Goal: Transaction & Acquisition: Purchase product/service

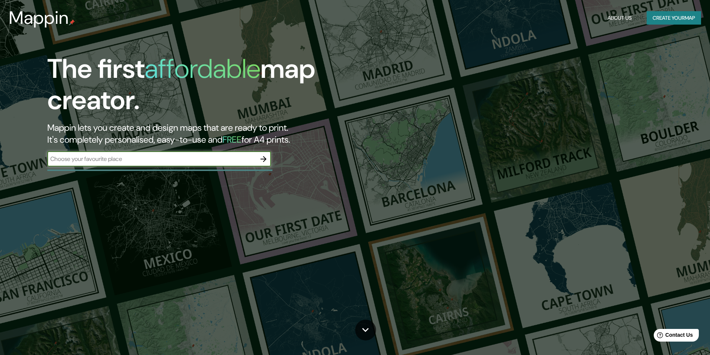
click at [118, 157] on input "text" at bounding box center [151, 159] width 209 height 9
type input "braojos de la sierra"
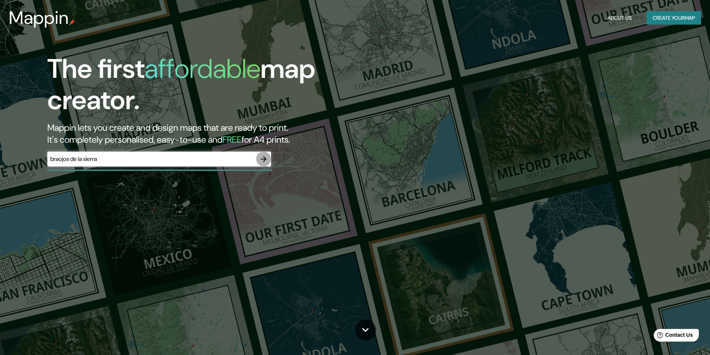
click at [260, 159] on icon "button" at bounding box center [263, 159] width 9 height 9
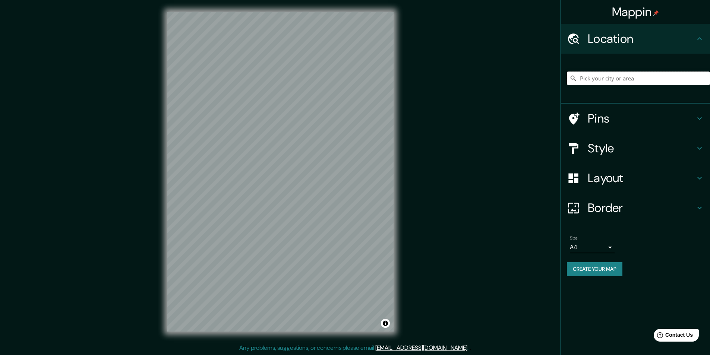
click at [616, 75] on input "Pick your city or area" at bounding box center [638, 78] width 143 height 13
type input "braojos"
click at [401, 114] on div "© Mapbox © OpenStreetMap Improve this map" at bounding box center [280, 171] width 250 height 343
click at [628, 143] on h4 "Style" at bounding box center [640, 148] width 107 height 15
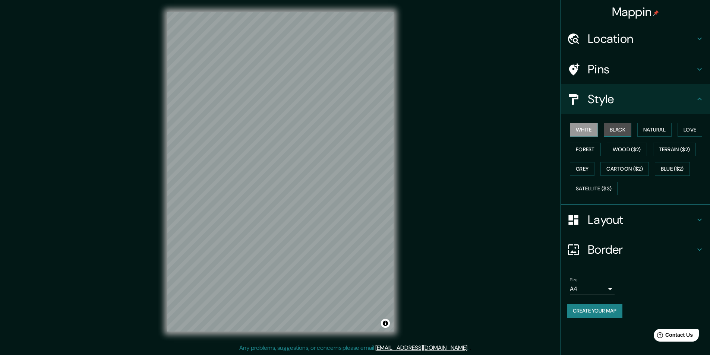
click at [624, 132] on button "Black" at bounding box center [617, 130] width 28 height 14
click at [652, 133] on button "Natural" at bounding box center [654, 130] width 34 height 14
click at [681, 133] on button "Love" at bounding box center [689, 130] width 25 height 14
click at [638, 150] on button "Wood ($2)" at bounding box center [626, 150] width 40 height 14
click at [607, 152] on button "Wood ($2)" at bounding box center [626, 150] width 40 height 14
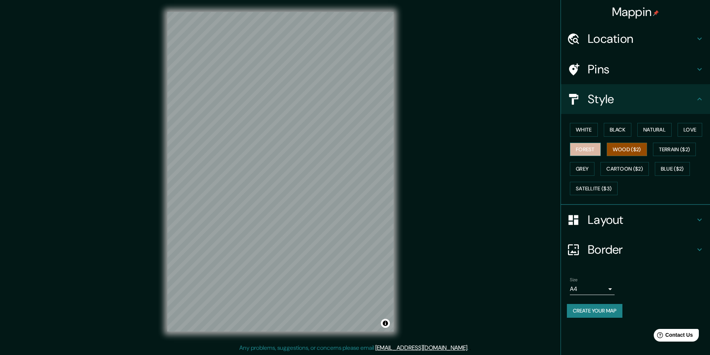
click at [593, 154] on button "Forest" at bounding box center [585, 150] width 31 height 14
click at [592, 173] on button "Grey" at bounding box center [582, 169] width 25 height 14
click at [633, 167] on button "Cartoon ($2)" at bounding box center [624, 169] width 48 height 14
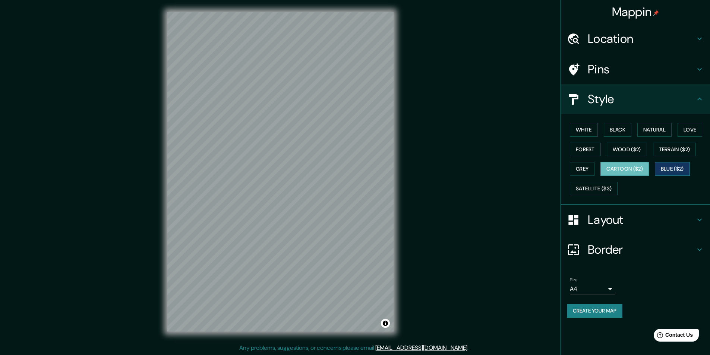
click at [679, 166] on button "Blue ($2)" at bounding box center [671, 169] width 35 height 14
click at [679, 149] on button "Terrain ($2)" at bounding box center [674, 150] width 43 height 14
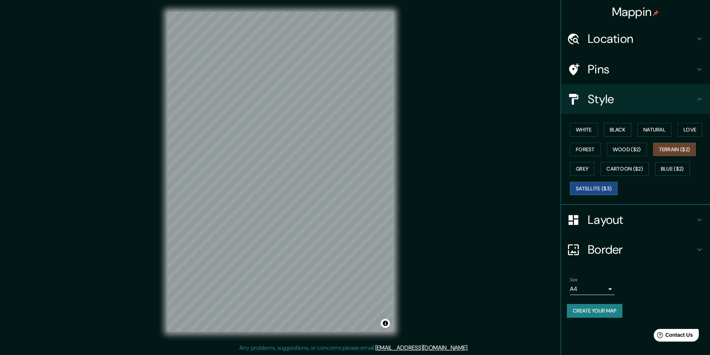
click at [586, 187] on button "Satellite ($3)" at bounding box center [594, 189] width 48 height 14
click at [632, 172] on button "Cartoon ($2)" at bounding box center [624, 169] width 48 height 14
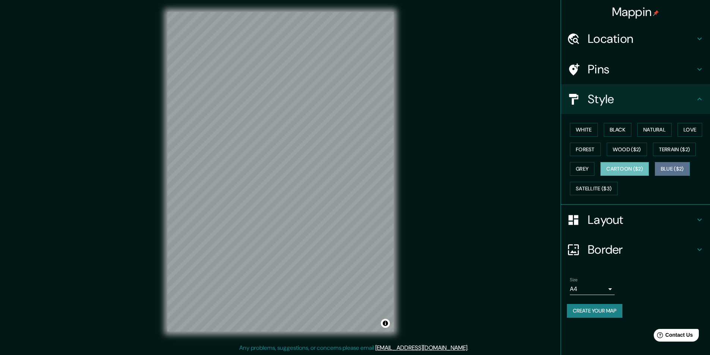
click at [669, 170] on button "Blue ($2)" at bounding box center [671, 169] width 35 height 14
click at [672, 150] on button "Terrain ($2)" at bounding box center [674, 150] width 43 height 14
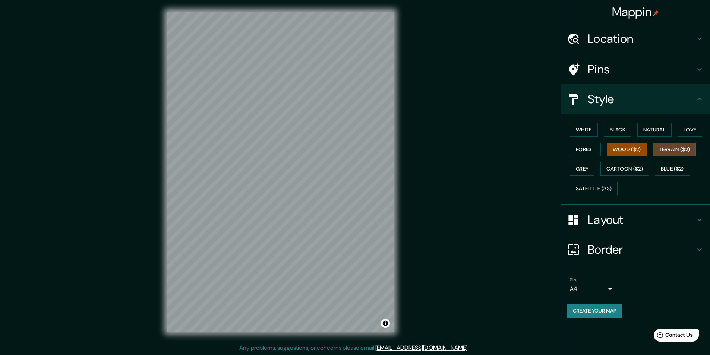
click at [641, 150] on button "Wood ($2)" at bounding box center [626, 150] width 40 height 14
click at [600, 170] on div "White Black Natural Love Forest Wood ($2) Terrain ($2) Grey Cartoon ($2) Blue (…" at bounding box center [638, 159] width 143 height 78
click at [585, 169] on button "Grey" at bounding box center [582, 169] width 25 height 14
click at [592, 152] on button "Forest" at bounding box center [585, 150] width 31 height 14
click at [616, 147] on button "Wood ($2)" at bounding box center [626, 150] width 40 height 14
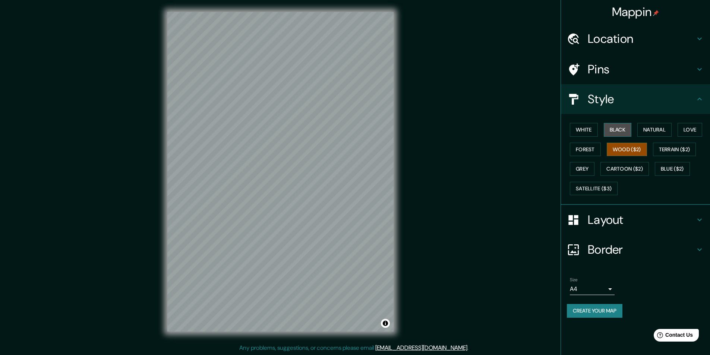
click at [618, 133] on button "Black" at bounding box center [617, 130] width 28 height 14
click at [654, 130] on button "Natural" at bounding box center [654, 130] width 34 height 14
click at [641, 154] on button "Wood ($2)" at bounding box center [626, 150] width 40 height 14
click at [618, 205] on ul "Location braojos Pins Style White Black Natural Love Forest Wood ($2) Terrain (…" at bounding box center [635, 175] width 149 height 303
click at [615, 219] on h4 "Layout" at bounding box center [640, 219] width 107 height 15
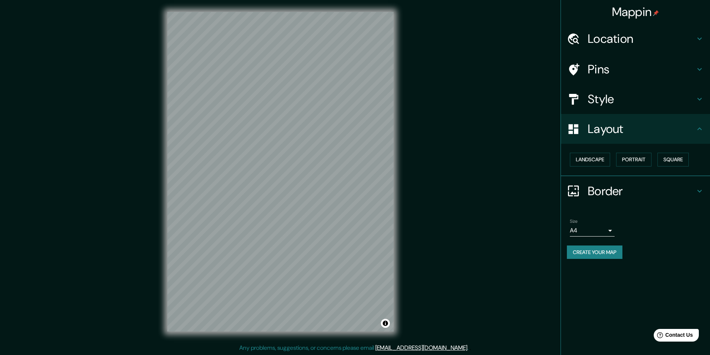
click at [602, 167] on div "Landscape [GEOGRAPHIC_DATA]" at bounding box center [638, 160] width 143 height 20
click at [638, 161] on button "Portrait" at bounding box center [633, 160] width 35 height 14
click at [600, 161] on button "Landscape" at bounding box center [590, 160] width 40 height 14
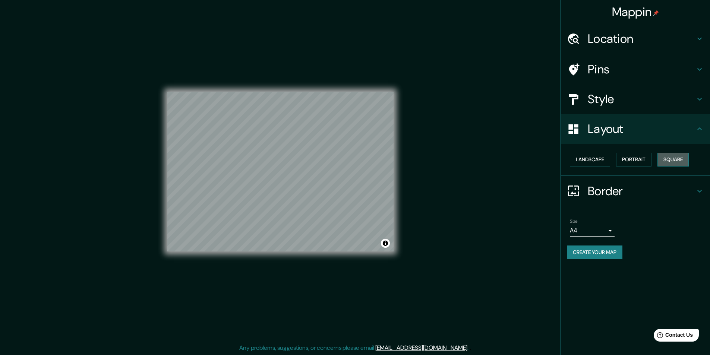
click at [669, 161] on button "Square" at bounding box center [672, 160] width 31 height 14
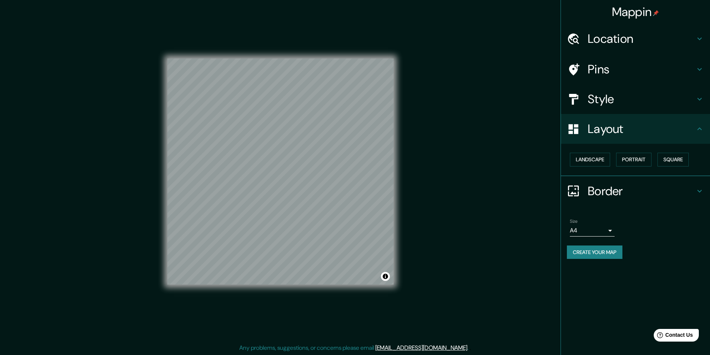
click at [605, 191] on h4 "Border" at bounding box center [640, 191] width 107 height 15
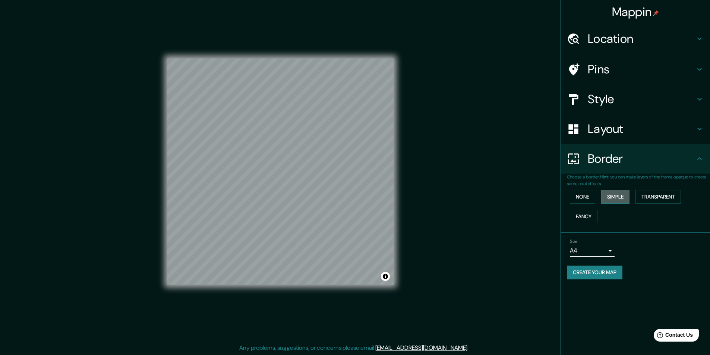
click at [614, 199] on button "Simple" at bounding box center [615, 197] width 28 height 14
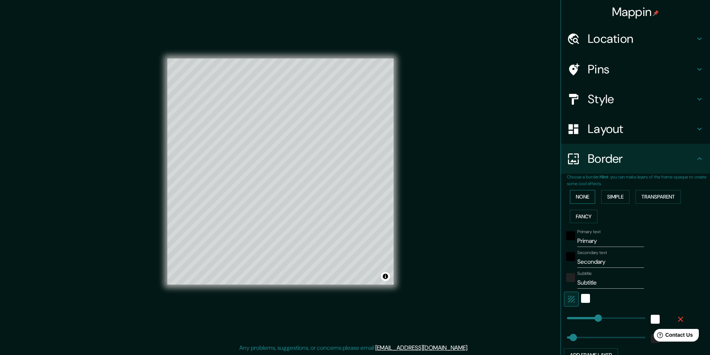
click at [590, 199] on button "None" at bounding box center [582, 197] width 25 height 14
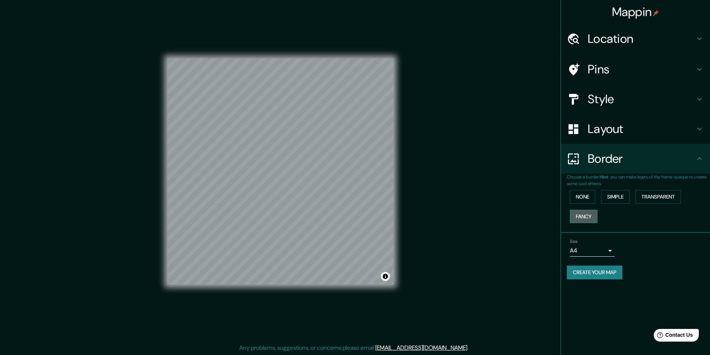
click at [581, 219] on button "Fancy" at bounding box center [584, 217] width 28 height 14
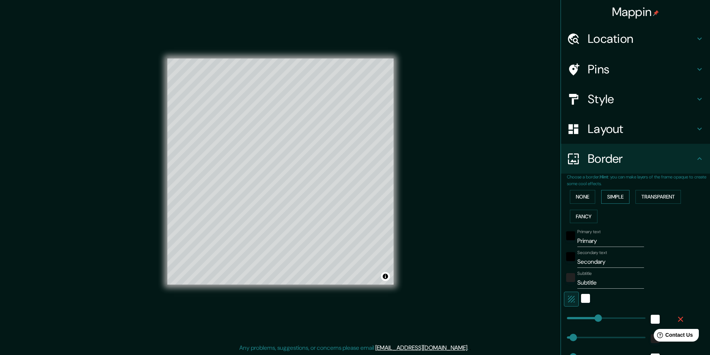
click at [601, 198] on button "Simple" at bounding box center [615, 197] width 28 height 14
click at [640, 194] on button "Transparent" at bounding box center [657, 197] width 45 height 14
